Goal: Complete application form

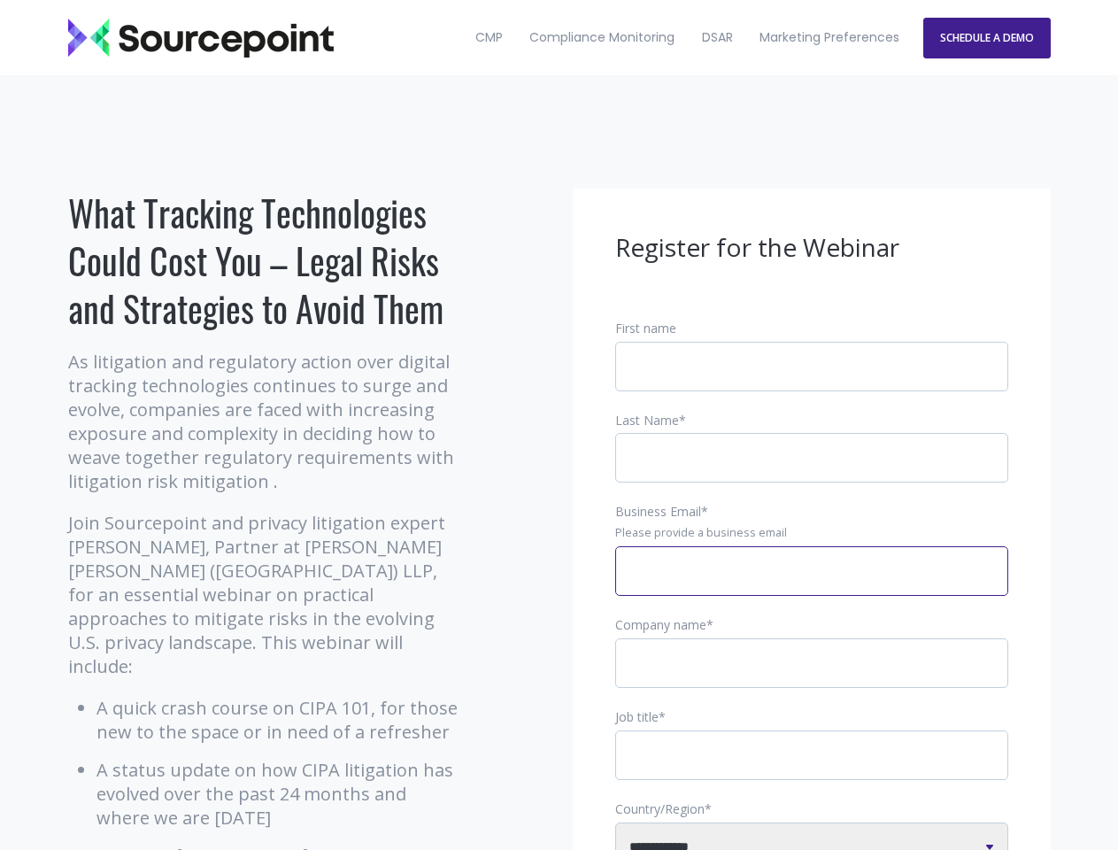
click at [812, 585] on input "Business Email *" at bounding box center [811, 571] width 393 height 50
